Goal: Book appointment/travel/reservation

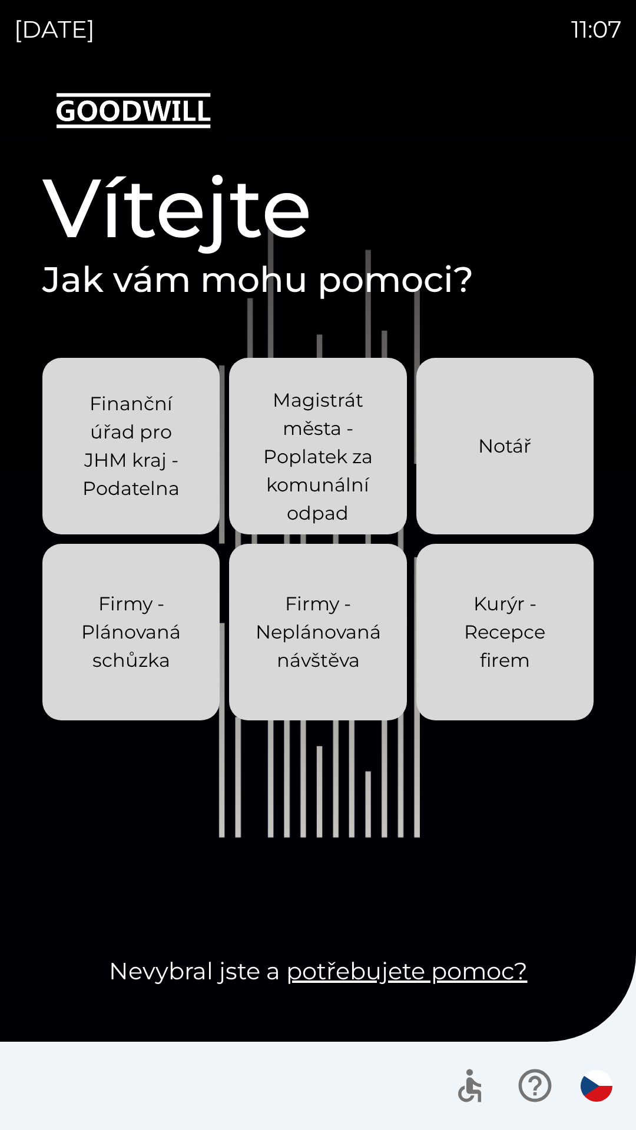
click at [0, 0] on div "[DATE] 11:07 Vítejte Jak vám mohu pomoci? Finanční úřad pro JHM kraj - Podateln…" at bounding box center [318, 565] width 636 height 1130
click at [0, 0] on div "[DATE] 11:11 Vítejte Jak vám mohu pomoci? Finanční úřad pro JHM kraj - Podateln…" at bounding box center [318, 565] width 636 height 1130
click at [0, 0] on div "[DATE] 11:12 Vítejte Jak vám mohu pomoci? Finanční úřad pro JHM kraj - Podateln…" at bounding box center [318, 565] width 636 height 1130
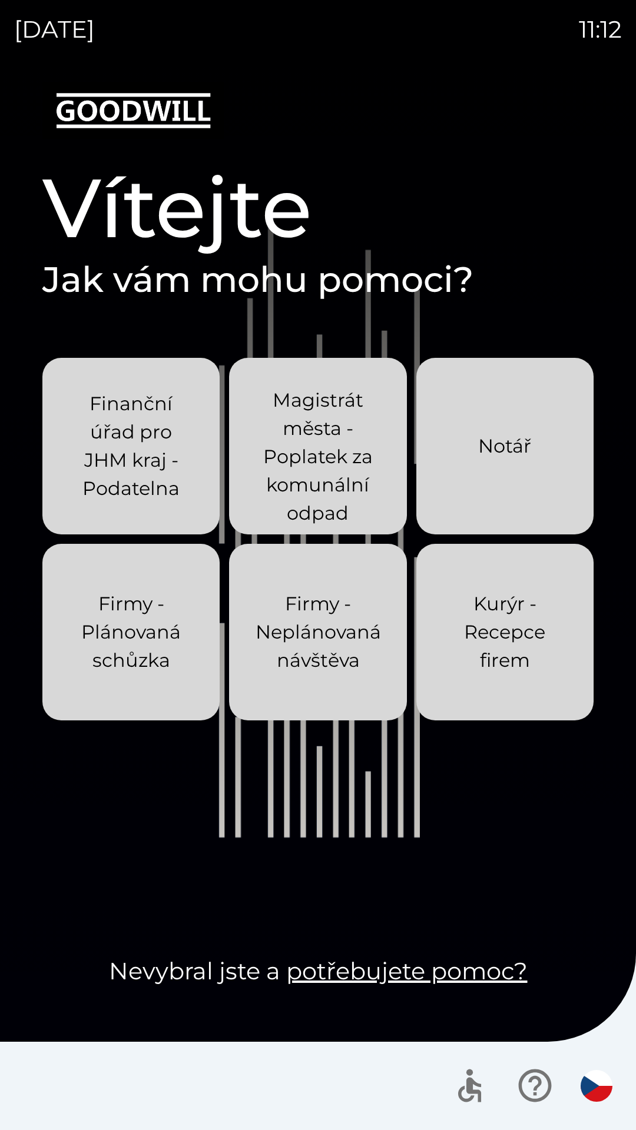
click at [0, 0] on div "[DATE] 11:12 Vítejte Jak vám mohu pomoci? Finanční úřad pro JHM kraj - Podateln…" at bounding box center [318, 565] width 636 height 1130
click at [0, 0] on div "[DATE] 11:13 Vítejte Jak vám mohu pomoci? Finanční úřad pro JHM kraj - Podateln…" at bounding box center [318, 565] width 636 height 1130
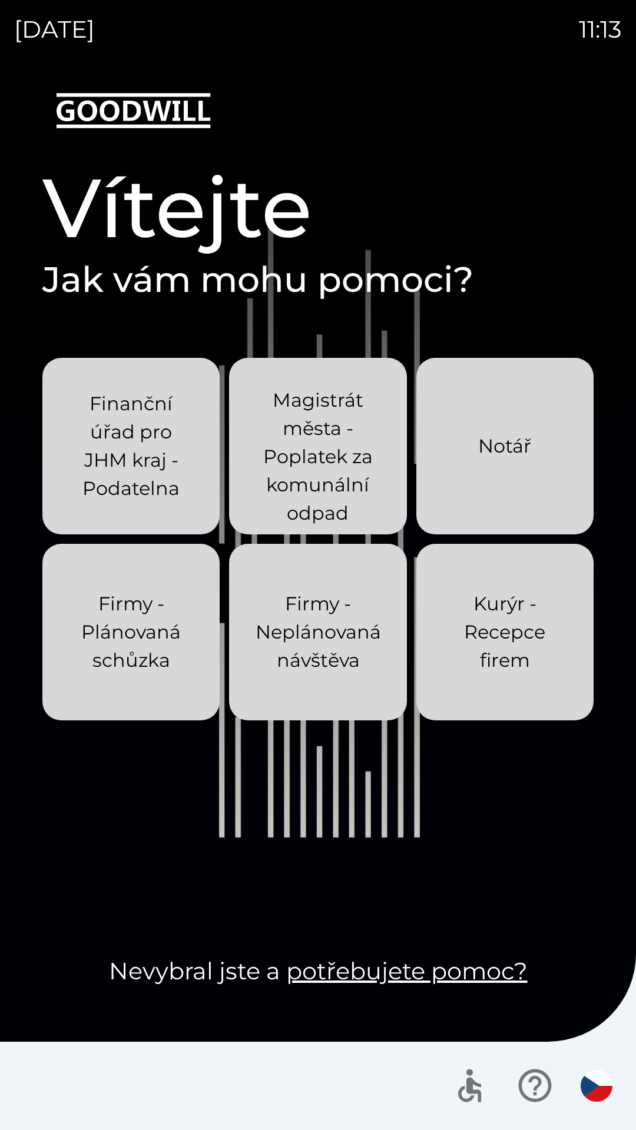
click at [0, 0] on div "[DATE] 11:13 Vítejte Jak vám mohu pomoci? Finanční úřad pro JHM kraj - Podateln…" at bounding box center [318, 565] width 636 height 1130
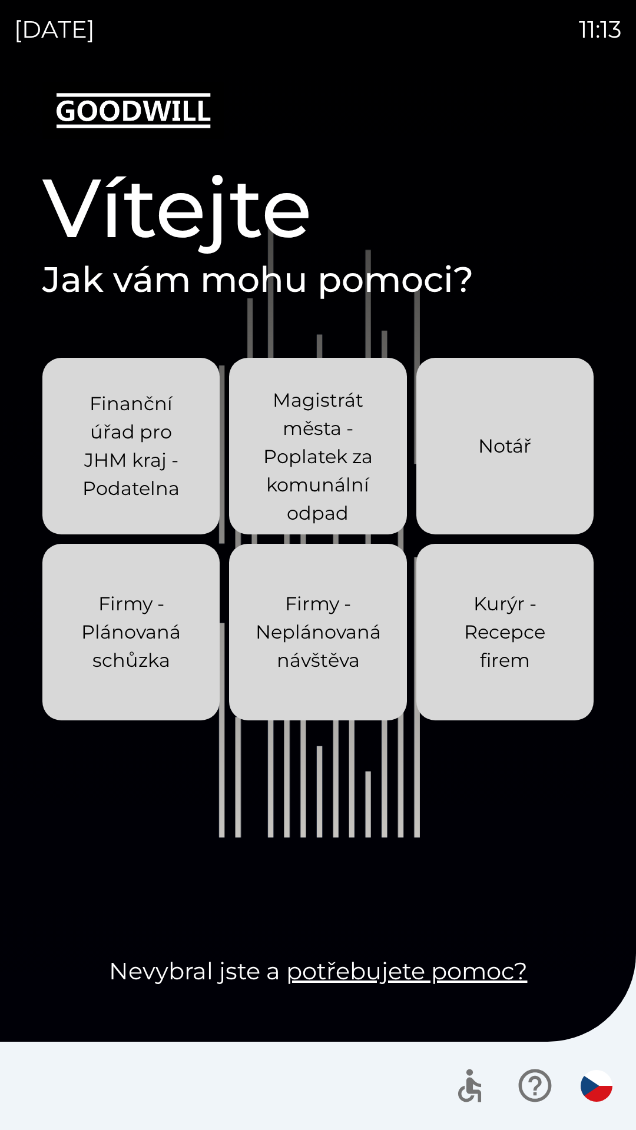
click at [0, 0] on div "[DATE] 11:13 Vítejte Jak vám mohu pomoci? Finanční úřad pro JHM kraj - Podateln…" at bounding box center [318, 565] width 636 height 1130
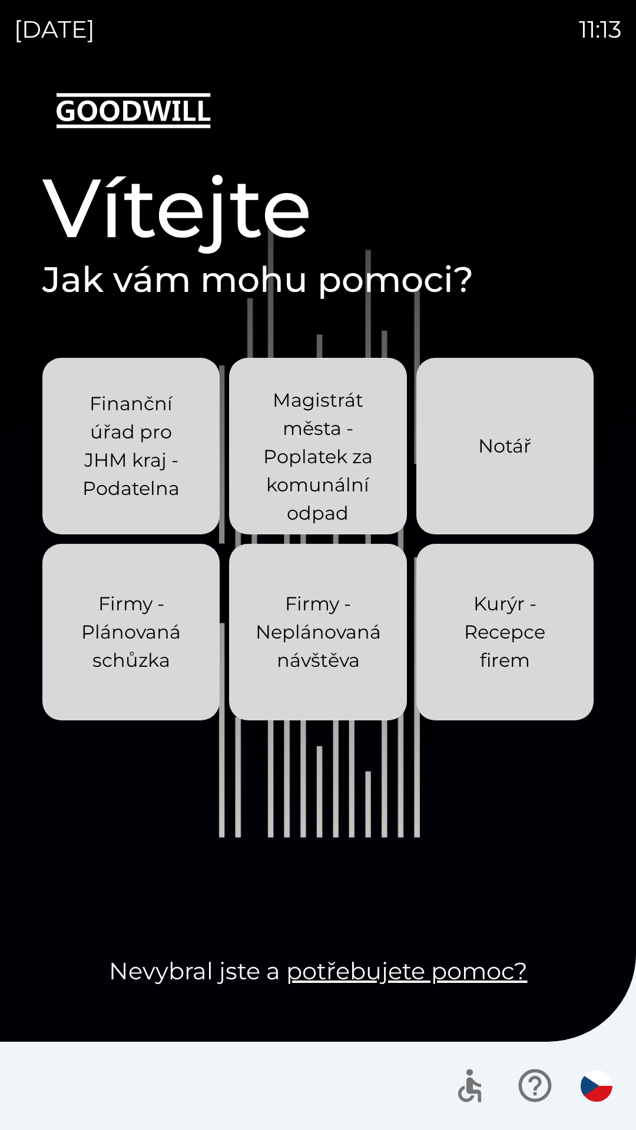
click at [0, 0] on div "[DATE] 11:13 Vítejte Jak vám mohu pomoci? Finanční úřad pro JHM kraj - Podateln…" at bounding box center [318, 565] width 636 height 1130
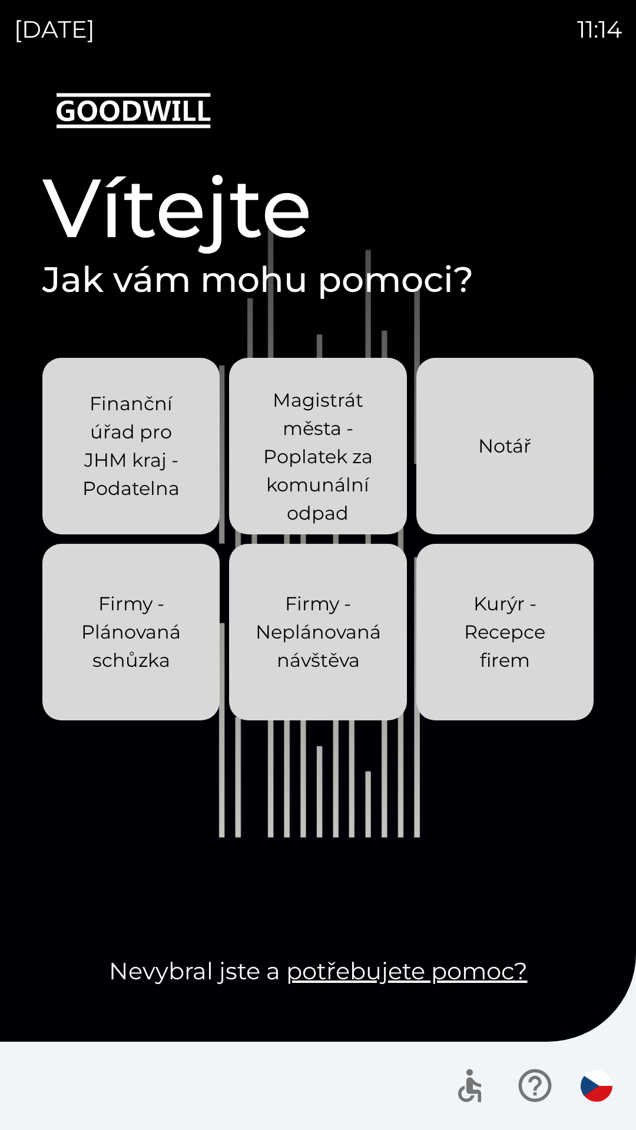
click at [0, 0] on div "[DATE] 11:14 Vítejte Jak vám mohu pomoci? Finanční úřad pro JHM kraj - Podateln…" at bounding box center [318, 565] width 636 height 1130
click at [0, 0] on div "[DATE] 11:18 Vítejte Jak vám mohu pomoci? Finanční úřad pro JHM kraj - Podateln…" at bounding box center [318, 565] width 636 height 1130
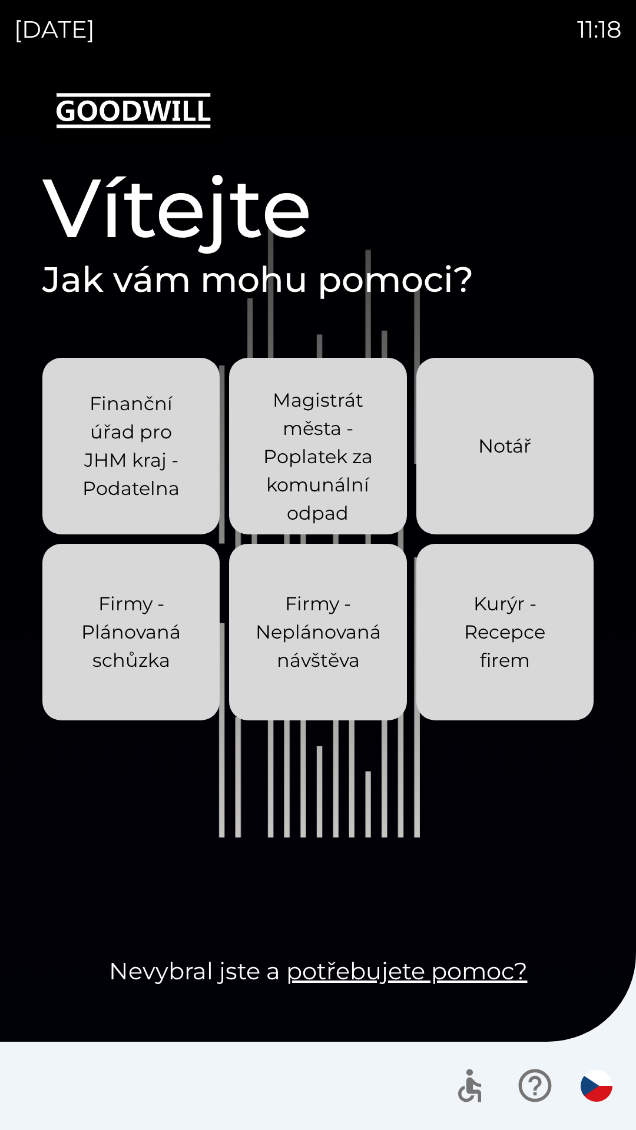
click at [0, 0] on div "[DATE] 11:18 Vítejte Jak vám mohu pomoci? Finanční úřad pro JHM kraj - Podateln…" at bounding box center [318, 565] width 636 height 1130
click at [0, 0] on div "[DATE] 11:20 Vítejte Jak vám mohu pomoci? Finanční úřad pro JHM kraj - Podateln…" at bounding box center [318, 565] width 636 height 1130
